Goal: Task Accomplishment & Management: Manage account settings

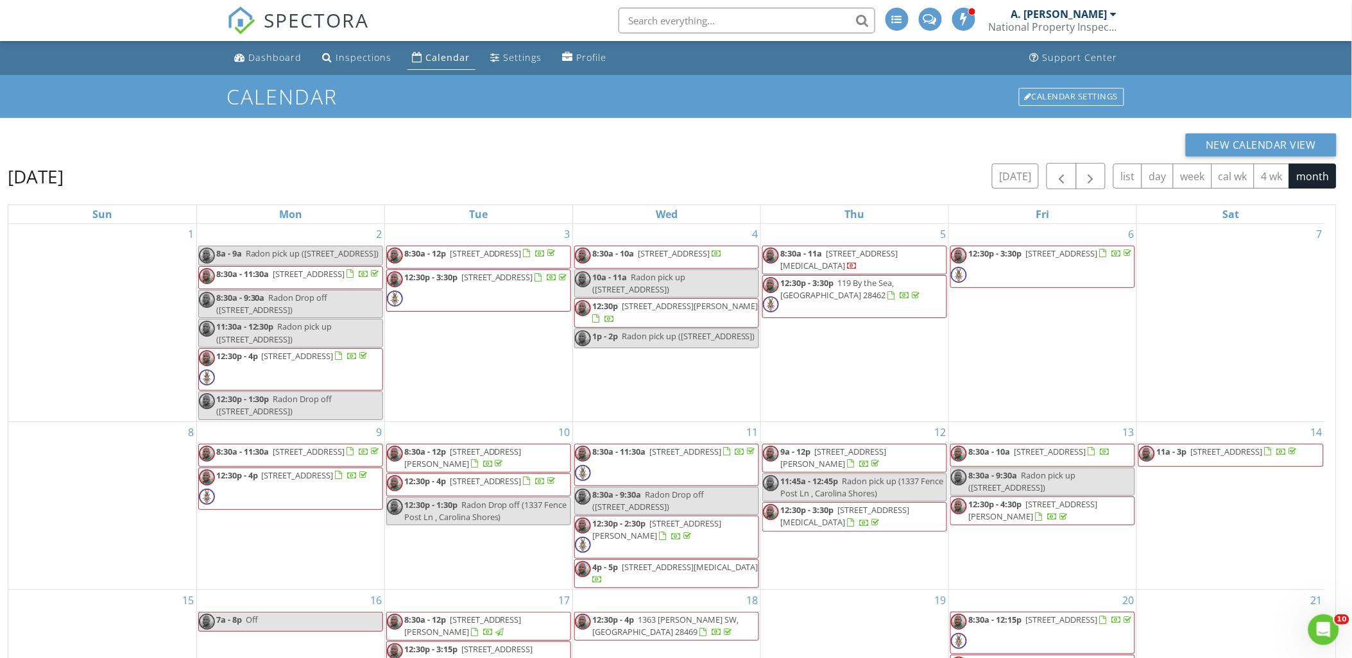
click at [444, 58] on div "Calendar" at bounding box center [448, 57] width 44 height 12
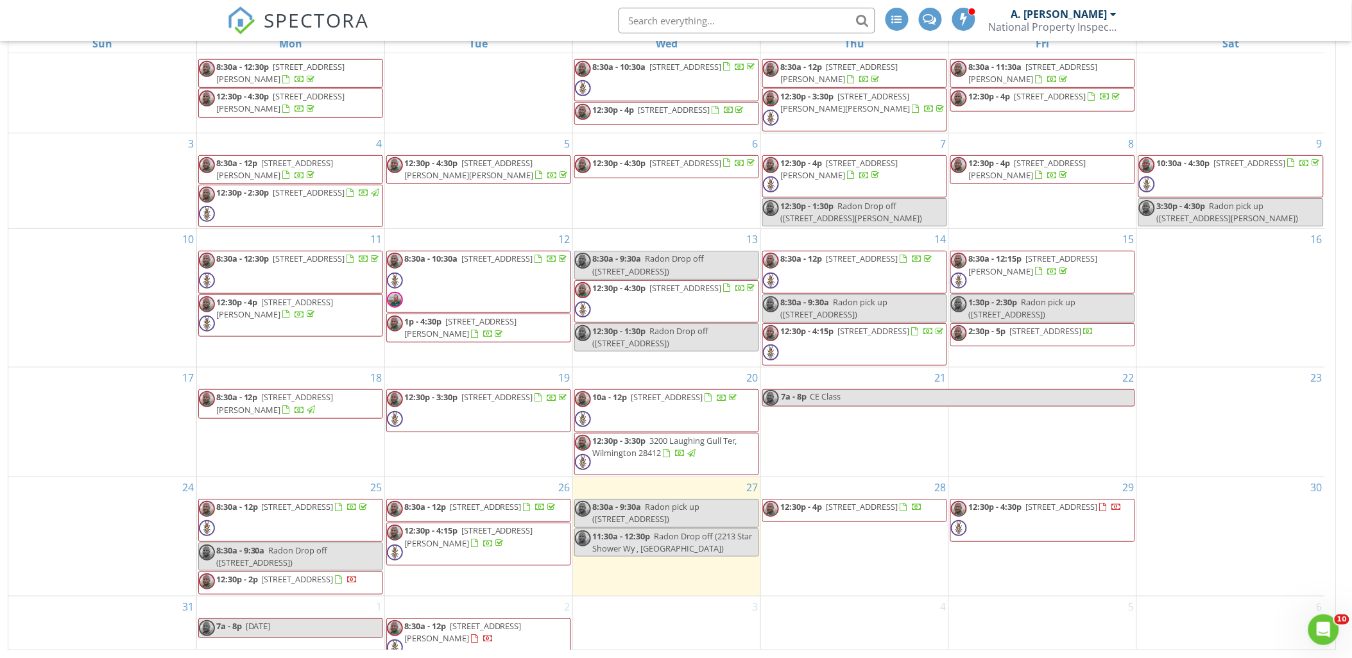
scroll to position [32, 0]
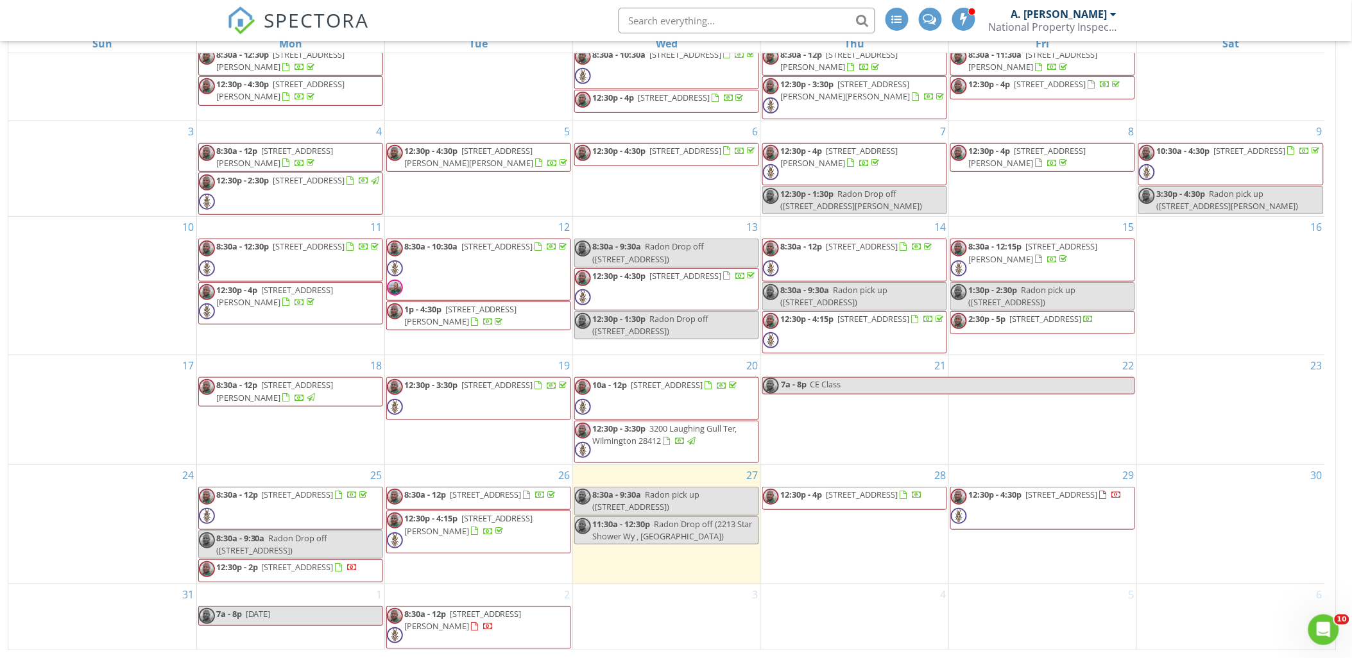
click at [873, 420] on div "21 7a - 8p CE Class" at bounding box center [854, 410] width 187 height 109
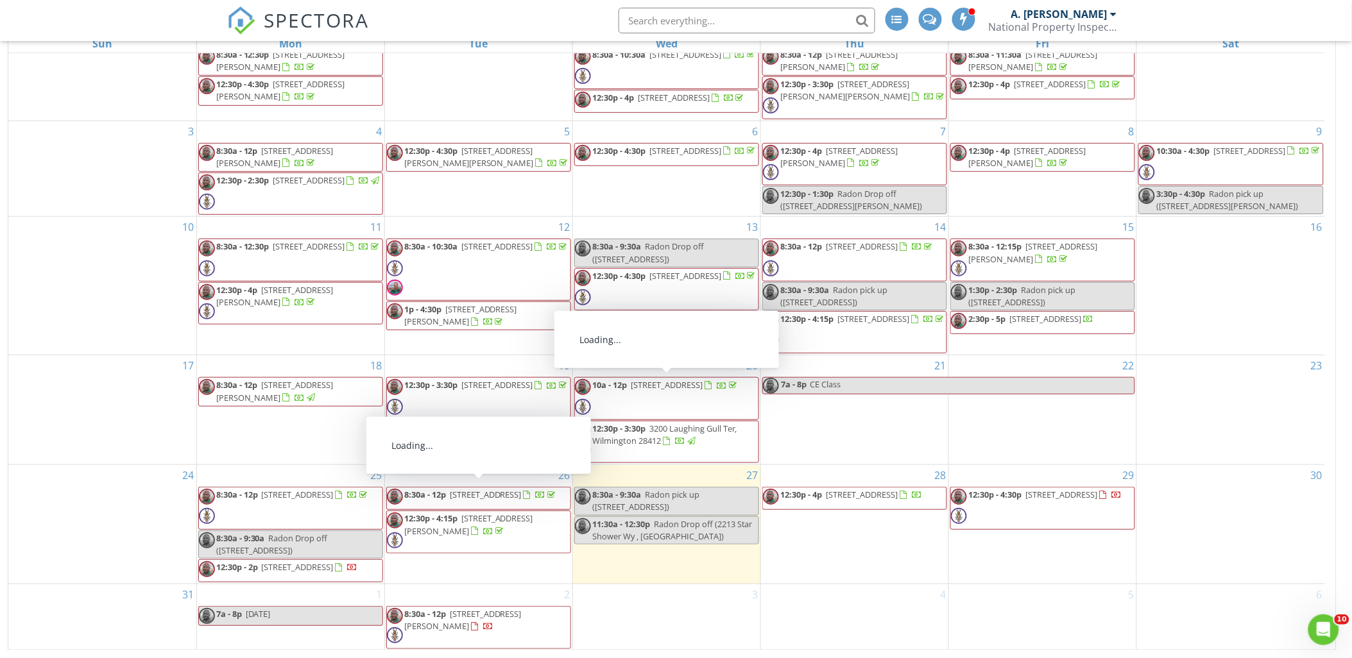
drag, startPoint x: 897, startPoint y: 429, endPoint x: 861, endPoint y: 370, distance: 69.1
click at [897, 428] on div "21 7a - 8p CE Class" at bounding box center [854, 410] width 187 height 109
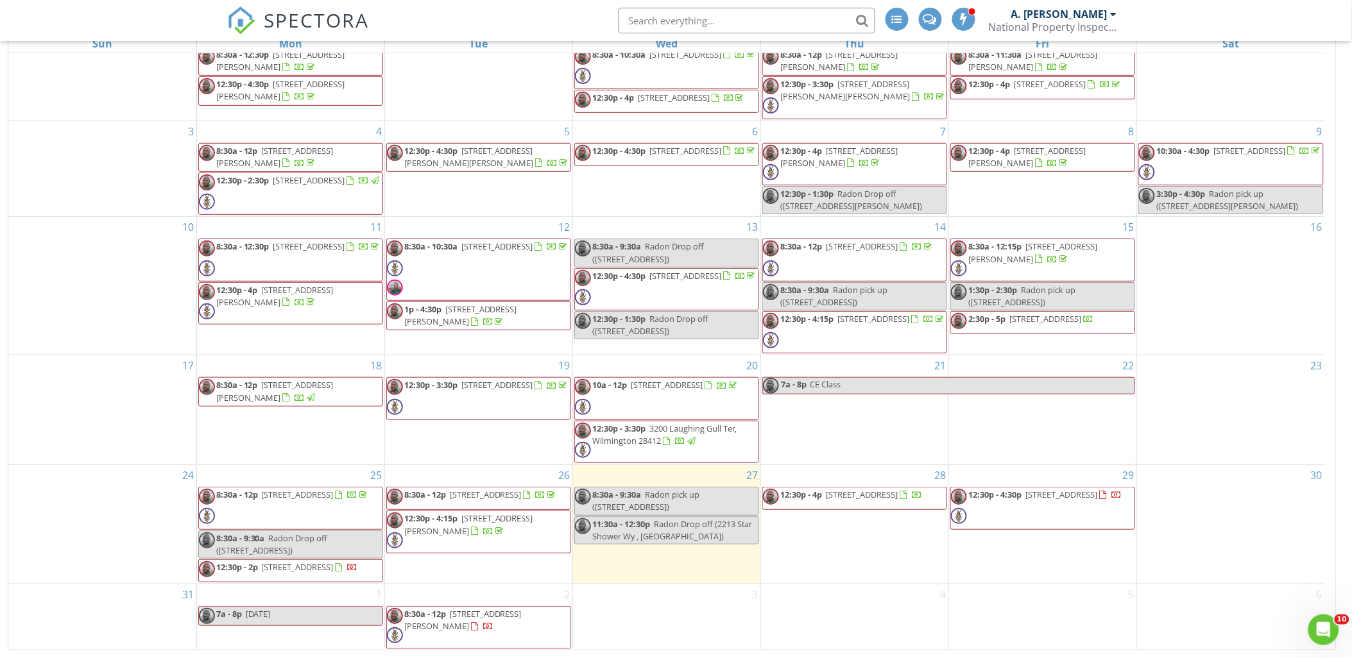
click at [1242, 289] on div "16" at bounding box center [1231, 286] width 188 height 138
click at [1051, 437] on div "22" at bounding box center [1042, 410] width 187 height 109
click at [1081, 544] on div "29 12:30p - 4:30p 128 Headwaters Dr , Hampstead 28443" at bounding box center [1042, 524] width 187 height 119
click at [877, 432] on div "21 7a - 8p CE Class" at bounding box center [854, 410] width 187 height 109
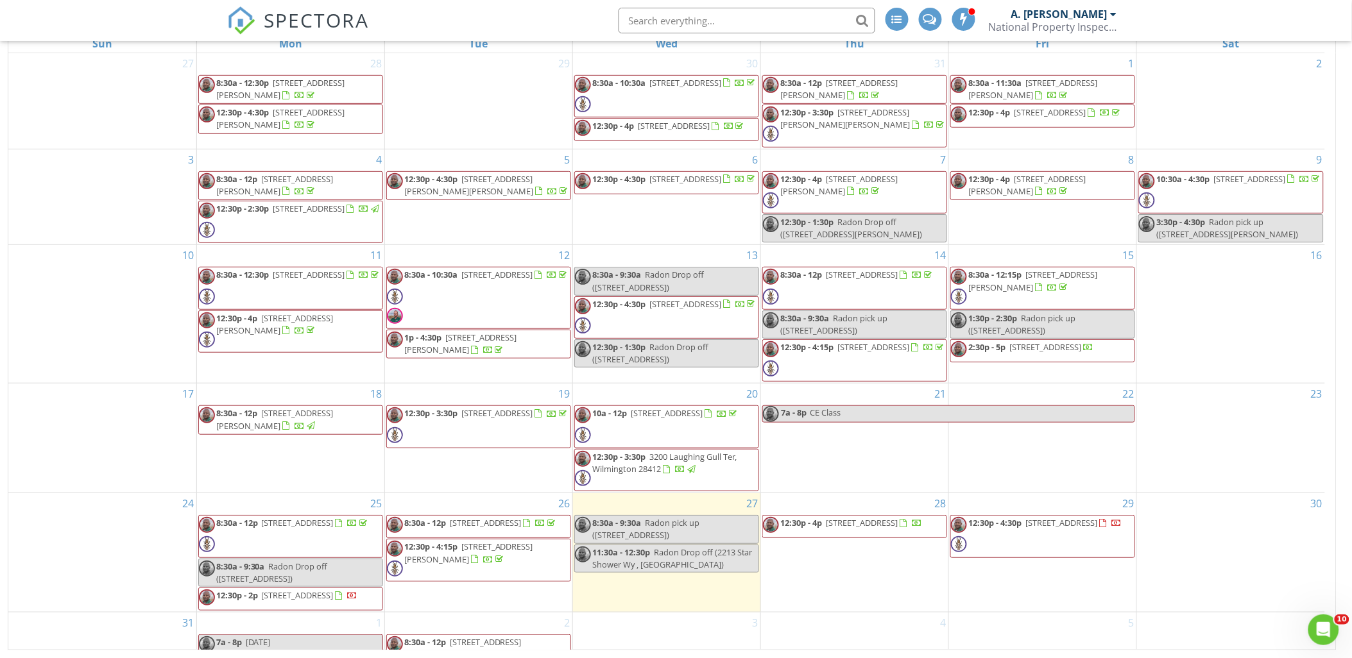
click at [1048, 452] on div "22" at bounding box center [1042, 438] width 187 height 109
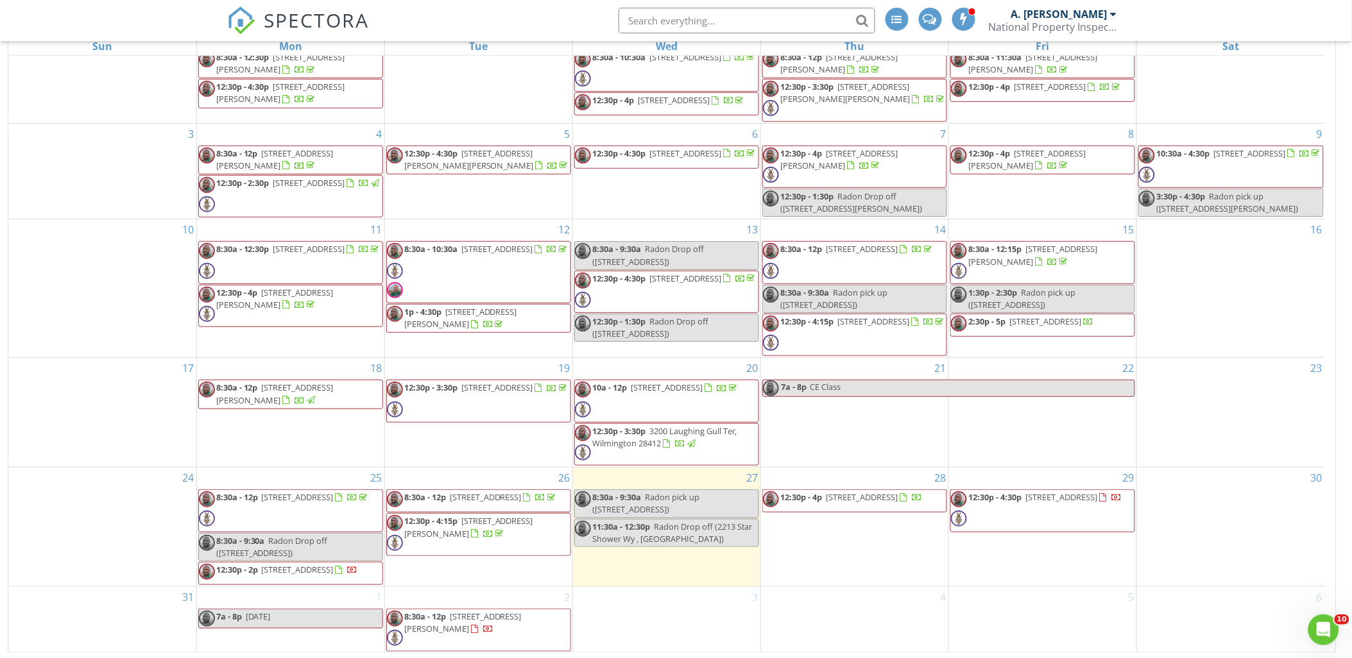
scroll to position [171, 0]
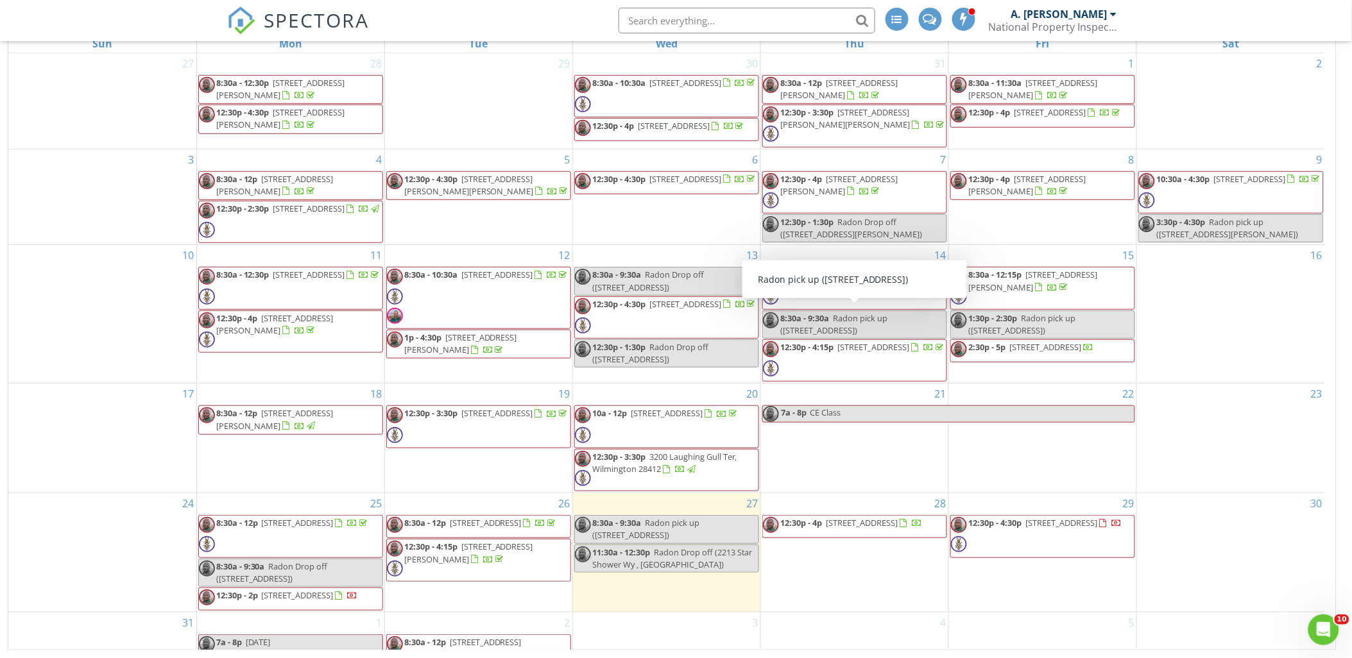
scroll to position [32, 0]
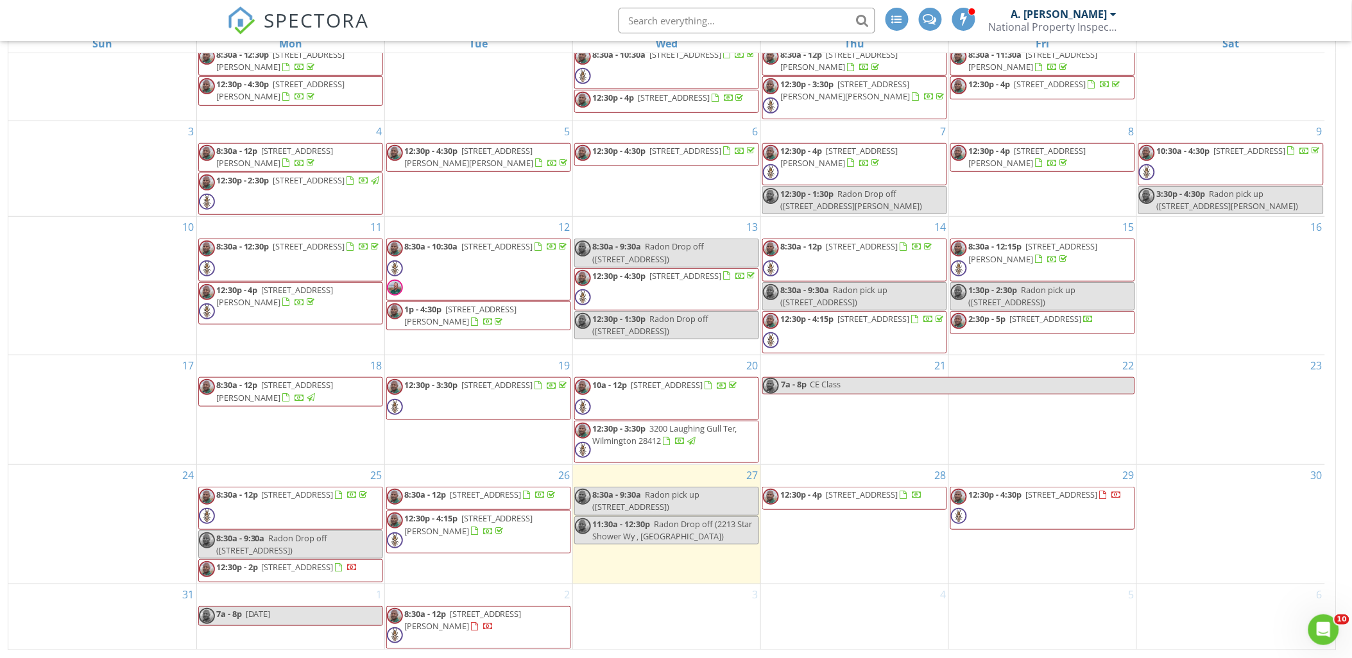
click at [1207, 308] on div "16" at bounding box center [1231, 286] width 188 height 138
click at [846, 569] on div "28 12:30p - 4p 1092 Clubview Ln SW, Calabash 28467" at bounding box center [854, 524] width 187 height 119
drag, startPoint x: 669, startPoint y: 599, endPoint x: 528, endPoint y: 594, distance: 140.6
click at [663, 598] on div "3" at bounding box center [666, 595] width 187 height 21
click at [503, 572] on div "26 8:30a - 12p 912 Wild Dunes Cir, Wilmington 28411 12:30p - 4:15p 113 Montgome…" at bounding box center [478, 524] width 187 height 119
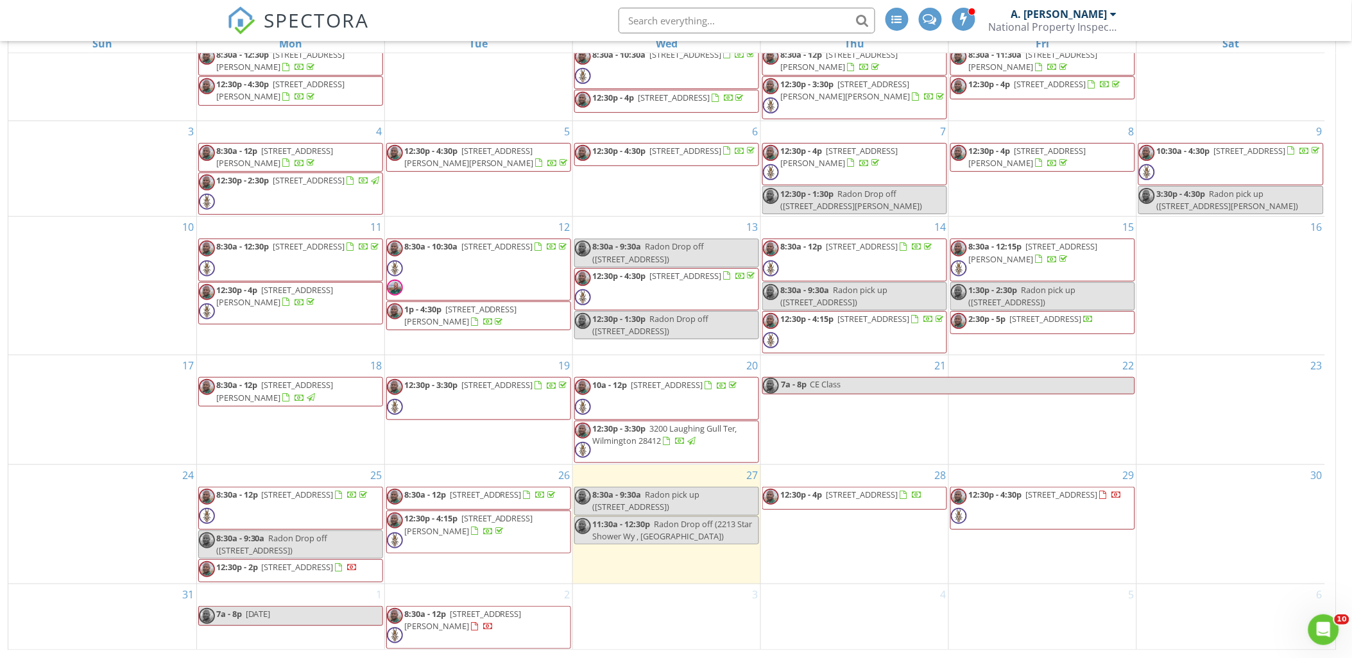
drag, startPoint x: 843, startPoint y: 550, endPoint x: 1040, endPoint y: 570, distance: 198.0
click at [845, 550] on div "28 12:30p - 4p 1092 Clubview Ln SW, Calabash 28467" at bounding box center [854, 524] width 187 height 119
click at [1040, 570] on div "29 12:30p - 4:30p 128 Headwaters Dr , Hampstead 28443" at bounding box center [1042, 524] width 187 height 119
drag, startPoint x: 1047, startPoint y: 618, endPoint x: 909, endPoint y: 620, distance: 138.0
click at [1041, 618] on div at bounding box center [1042, 616] width 187 height 21
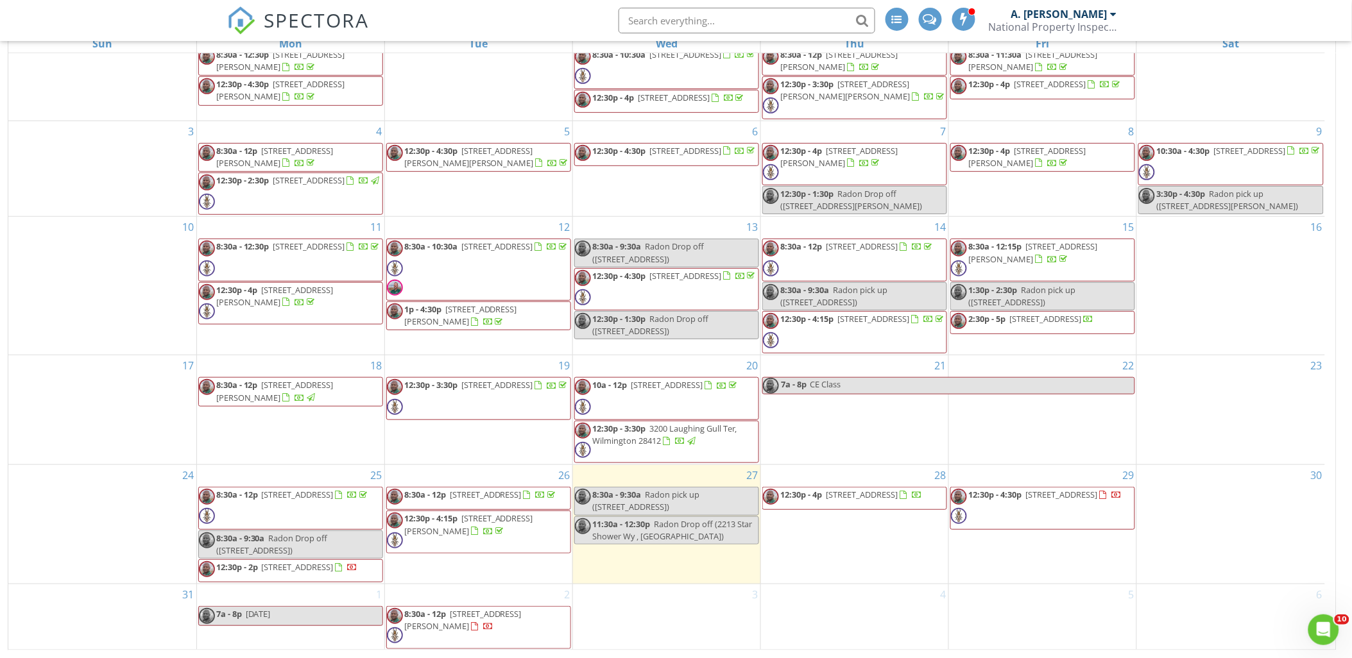
drag, startPoint x: 897, startPoint y: 626, endPoint x: 799, endPoint y: 620, distance: 98.4
click at [888, 624] on div at bounding box center [854, 616] width 187 height 21
click at [721, 623] on div at bounding box center [666, 616] width 187 height 21
drag, startPoint x: 952, startPoint y: 578, endPoint x: 1025, endPoint y: 548, distance: 78.3
click at [954, 576] on div "29 12:30p - 4:30p 128 Headwaters Dr , Hampstead 28443" at bounding box center [1042, 524] width 187 height 119
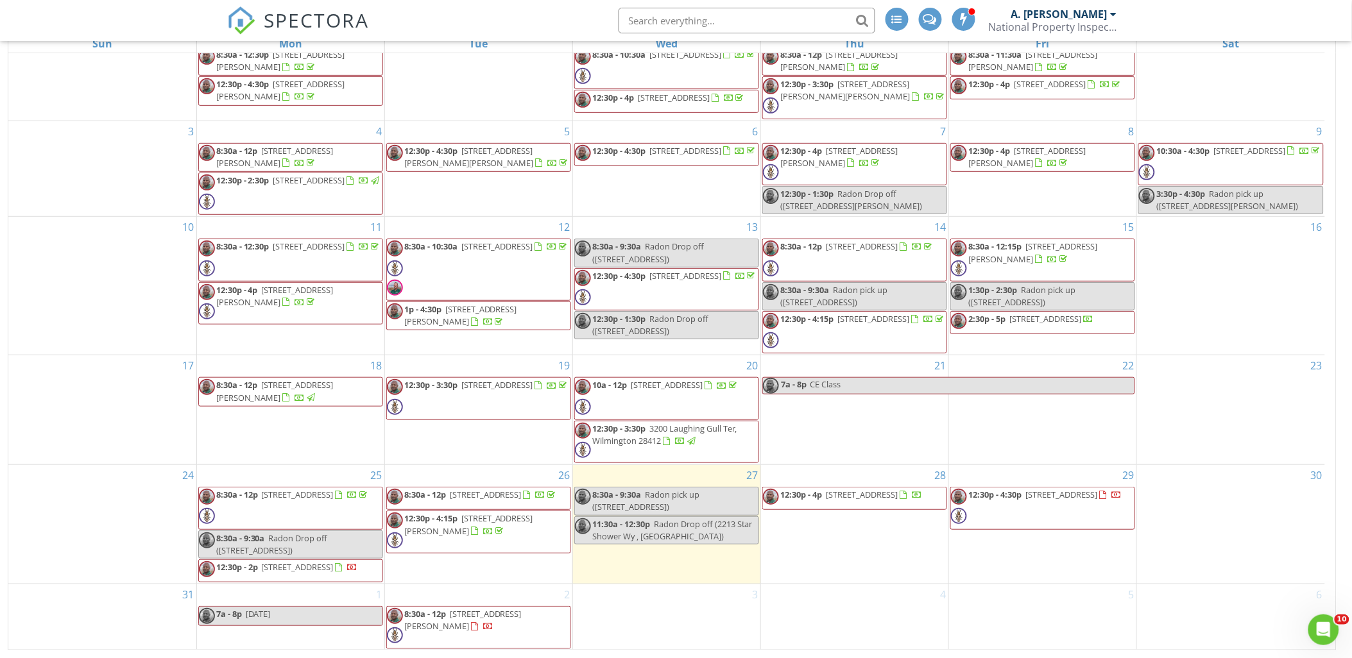
drag, startPoint x: 1237, startPoint y: 279, endPoint x: 1228, endPoint y: 276, distance: 10.0
click at [1237, 279] on div "16" at bounding box center [1231, 286] width 188 height 138
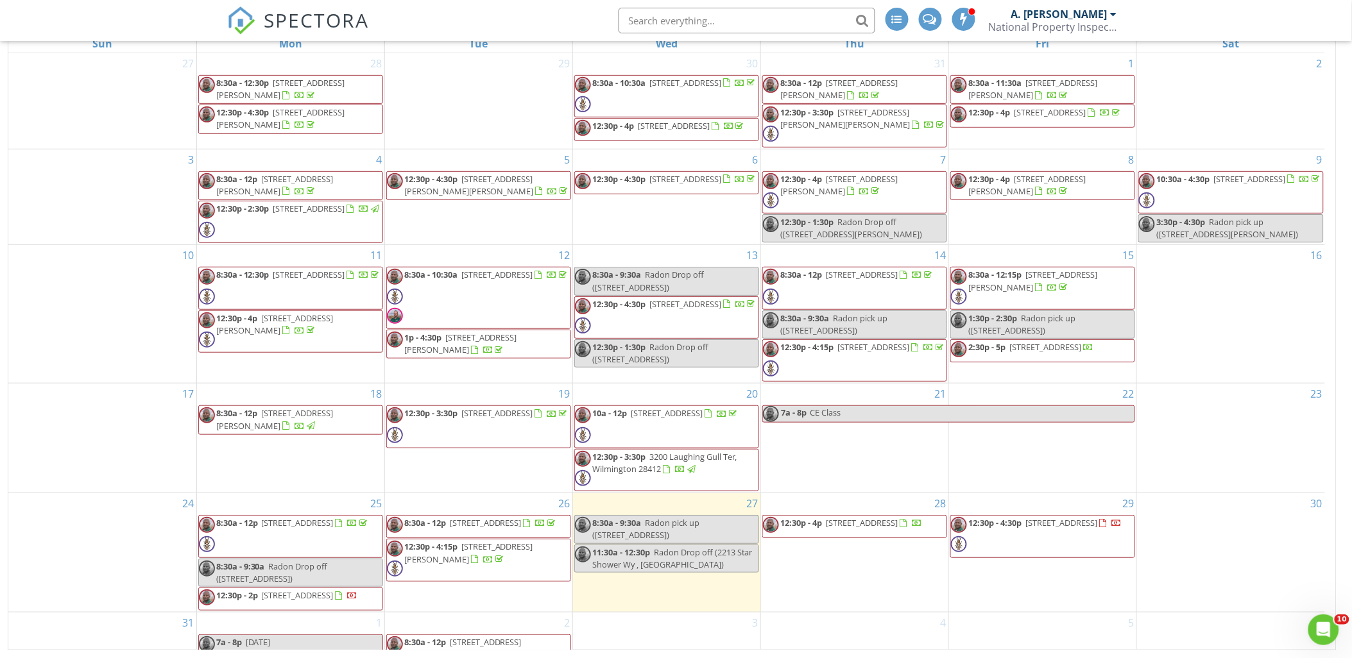
click at [839, 524] on span "[STREET_ADDRESS]" at bounding box center [862, 523] width 72 height 12
